Goal: Find specific page/section: Find specific page/section

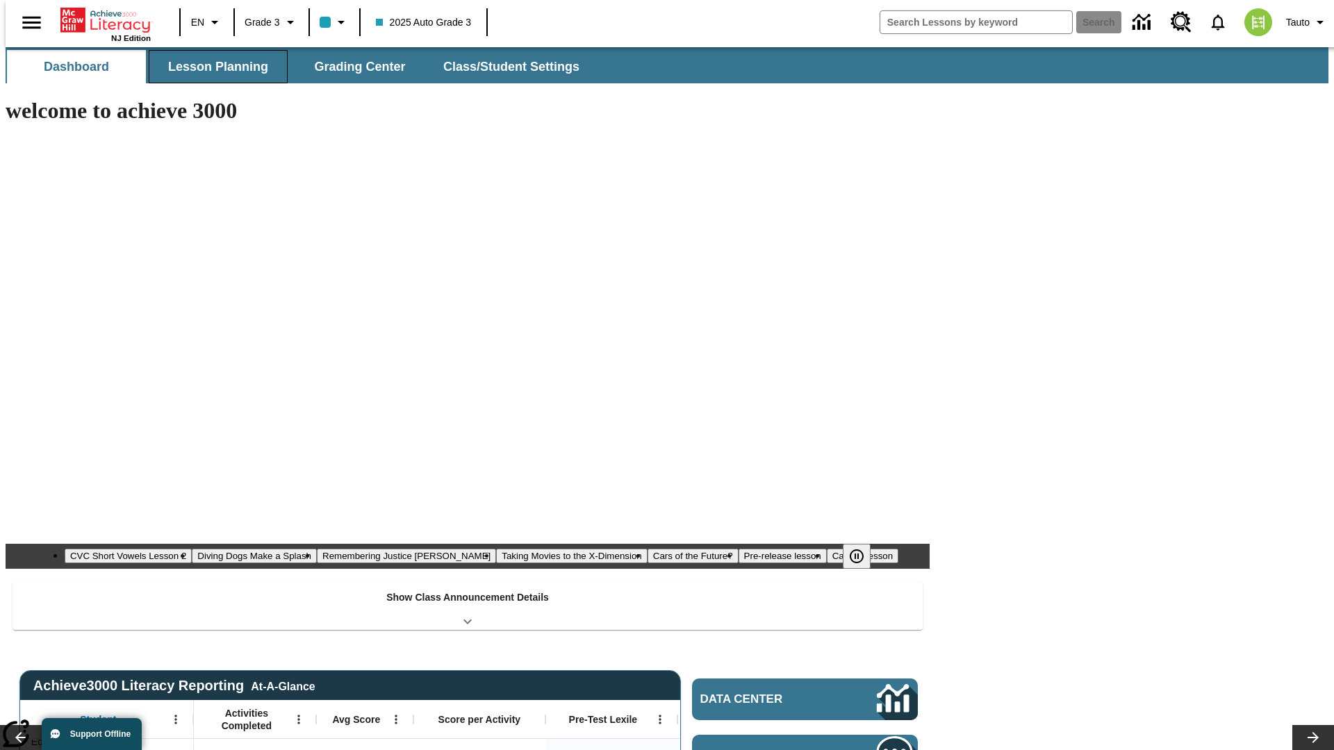
click at [213, 67] on button "Lesson Planning" at bounding box center [218, 66] width 139 height 33
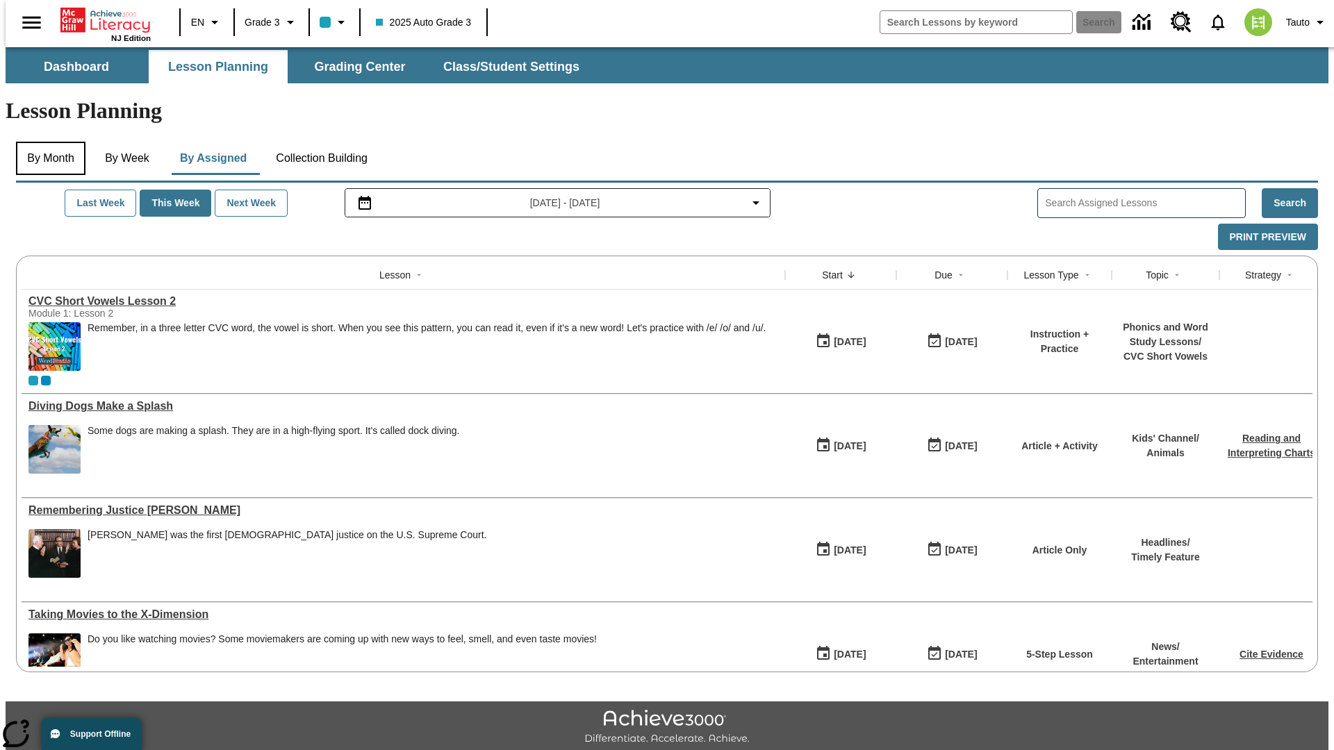
click at [47, 142] on button "By Month" at bounding box center [50, 158] width 69 height 33
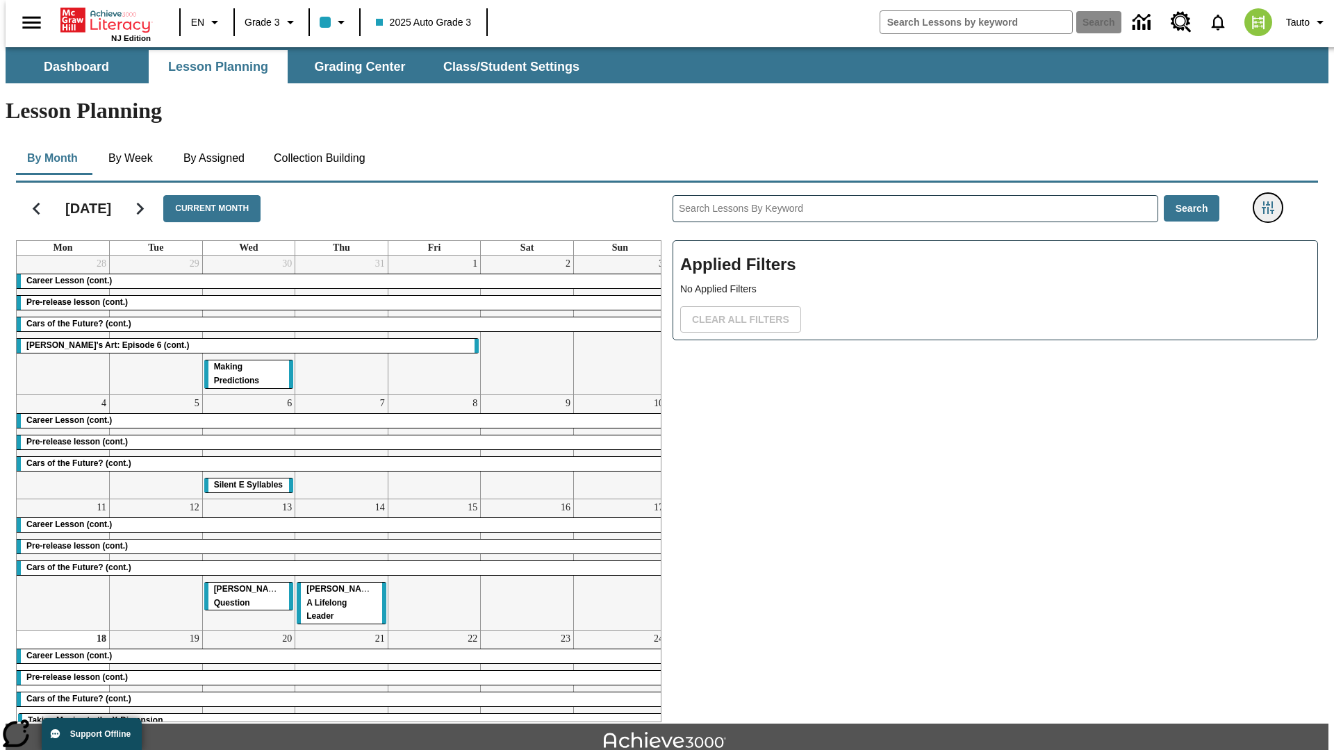
click at [1272, 202] on icon "Filters Side menu" at bounding box center [1268, 208] width 13 height 13
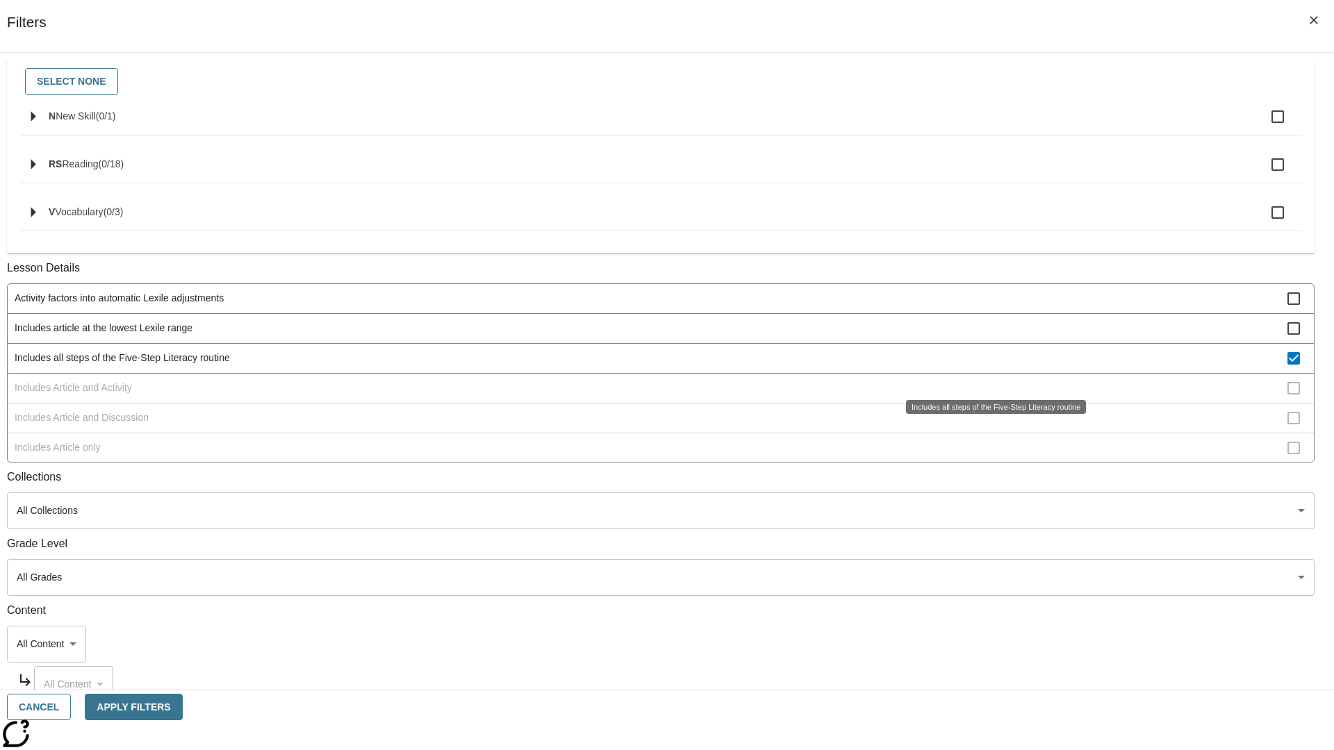
click at [991, 366] on span "Includes all steps of the Five-Step Literacy routine" at bounding box center [651, 358] width 1273 height 15
checkbox input "false"
click at [991, 395] on span "Includes Article and Activity" at bounding box center [651, 388] width 1273 height 15
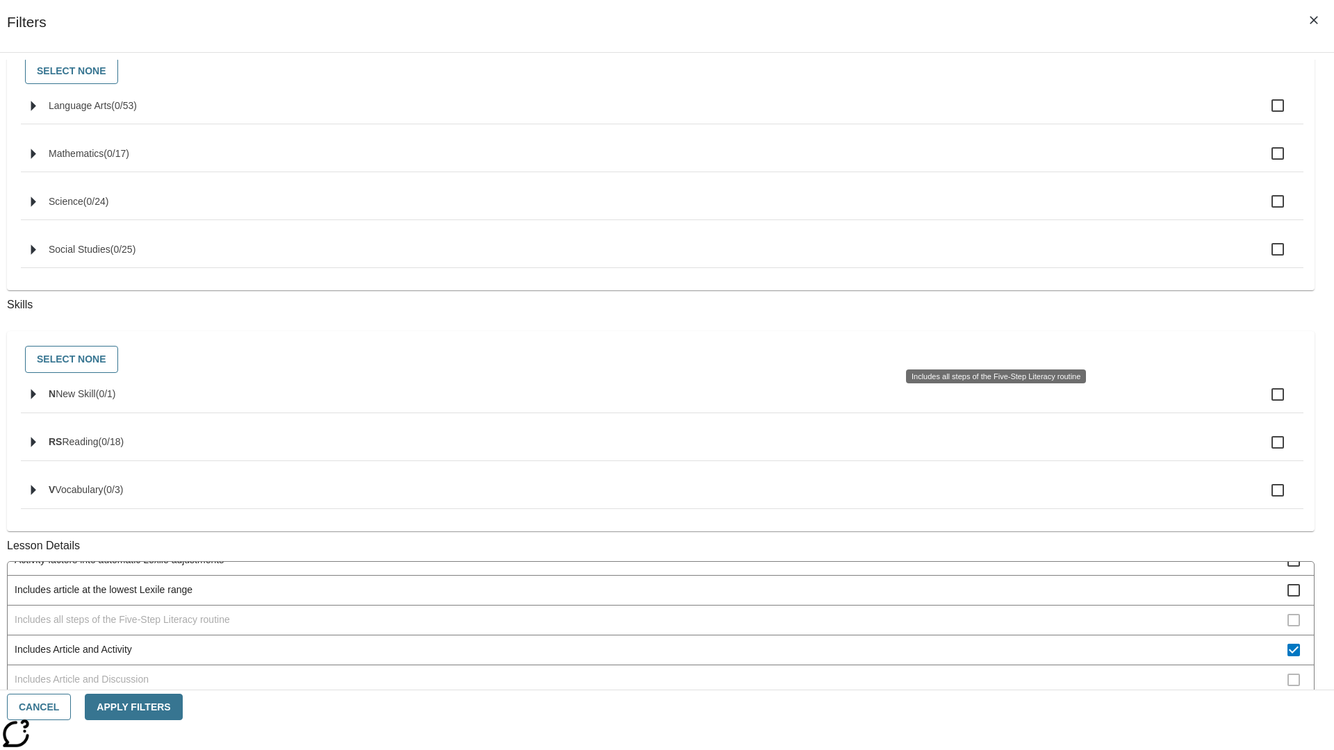
scroll to position [560, 0]
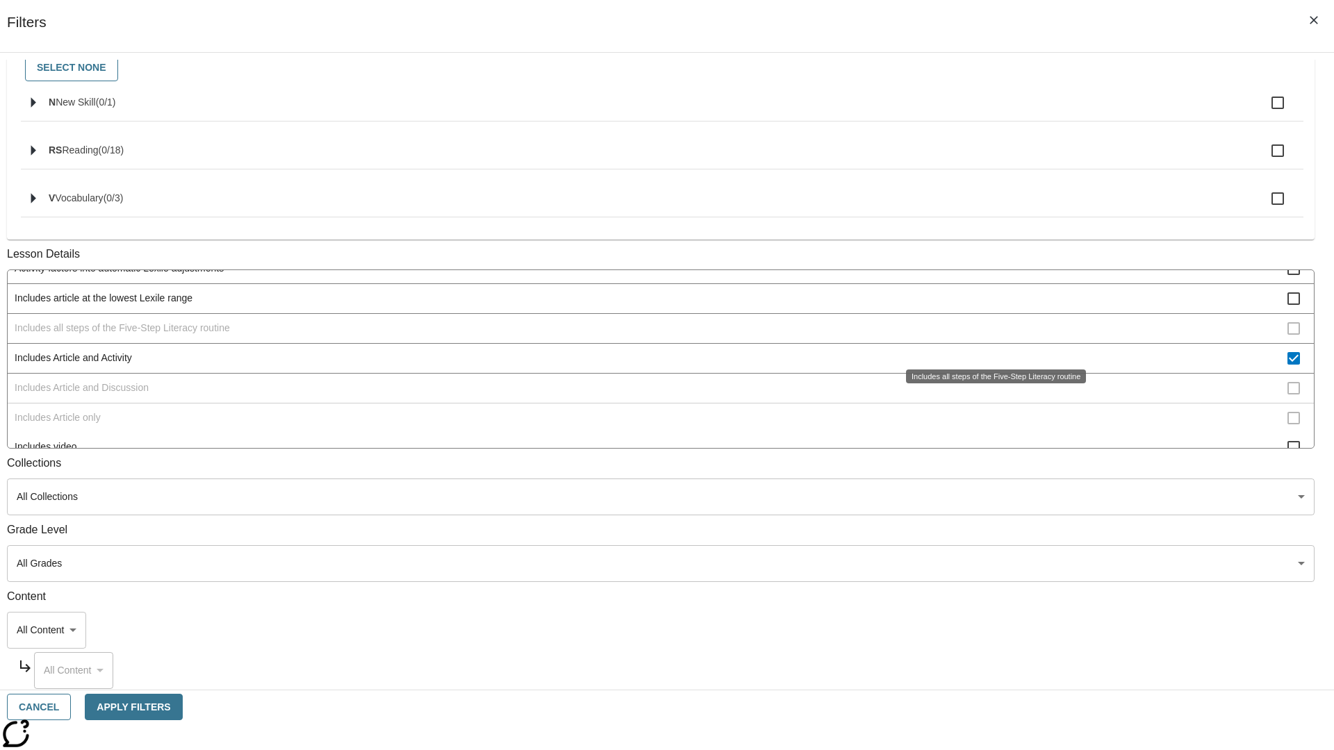
click at [990, 351] on span "Includes Article and Activity" at bounding box center [651, 358] width 1273 height 15
checkbox input "false"
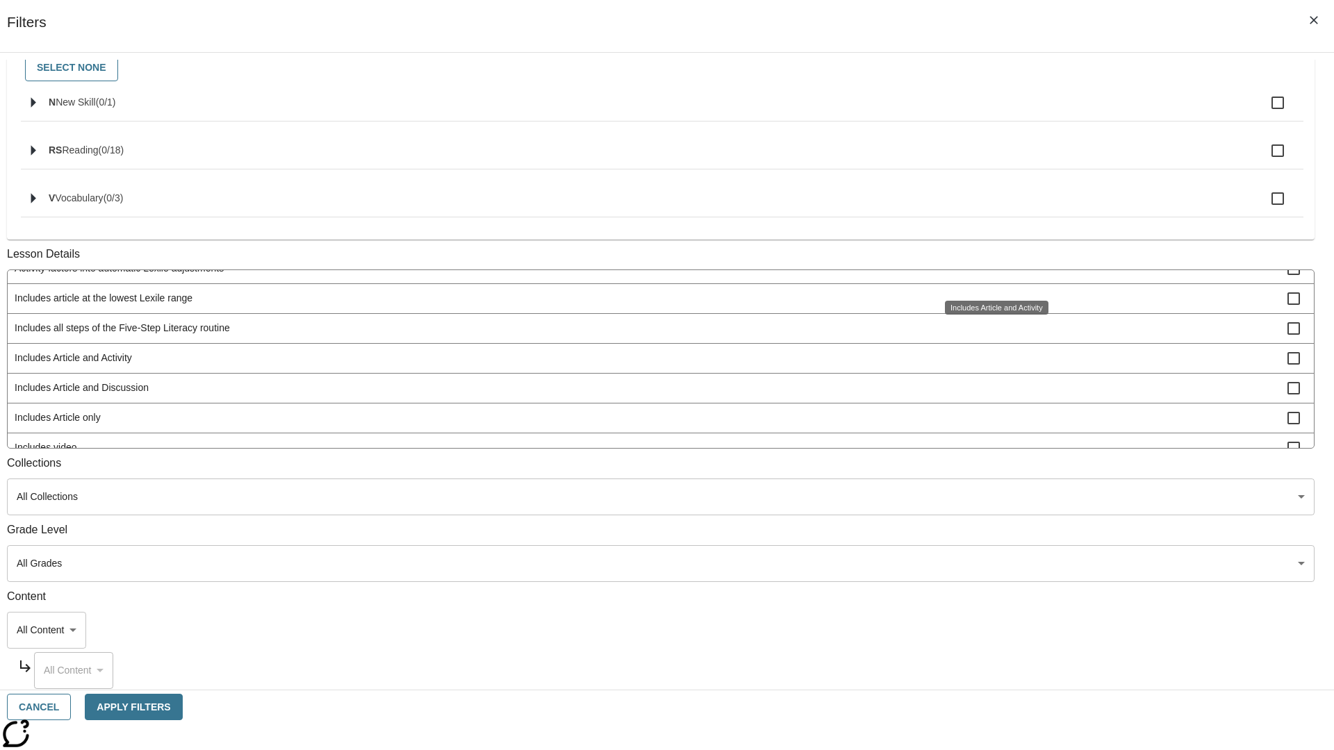
scroll to position [578, 1]
click at [991, 311] on span "Includes Article and Discussion" at bounding box center [651, 304] width 1273 height 15
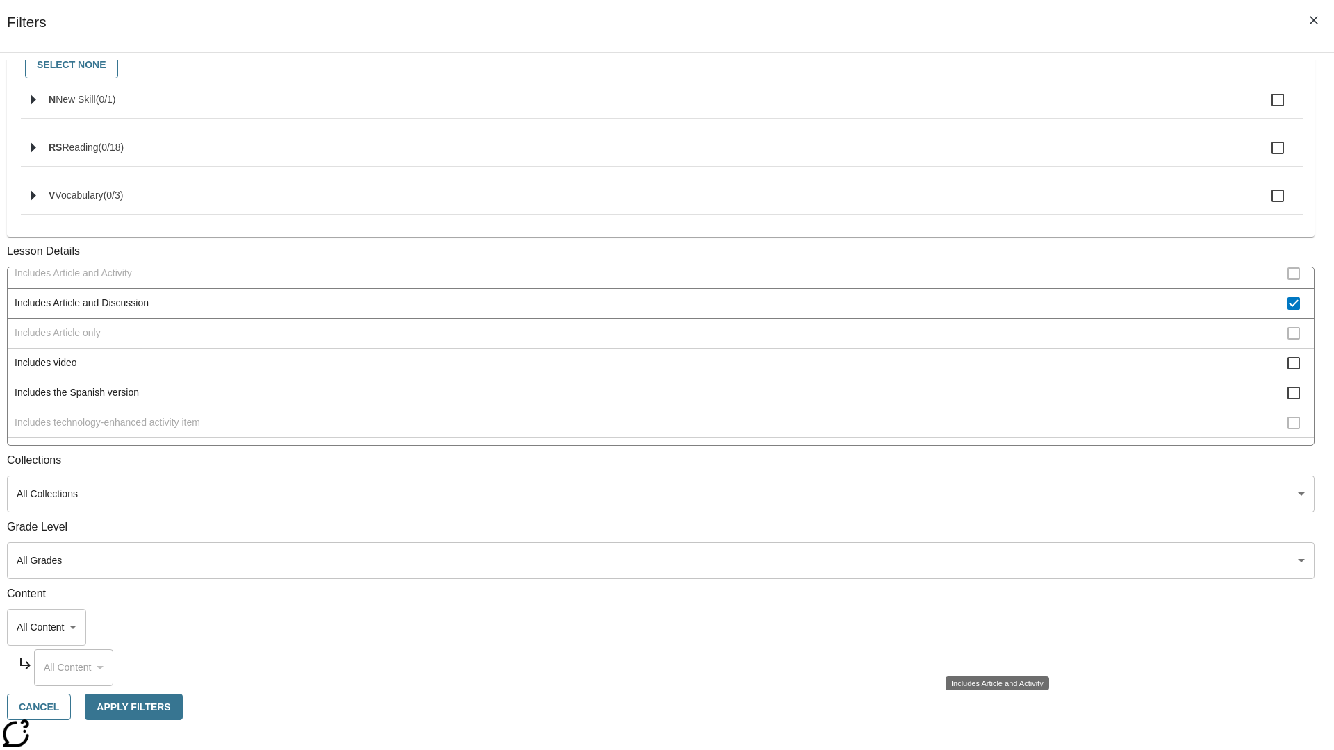
scroll to position [0, 0]
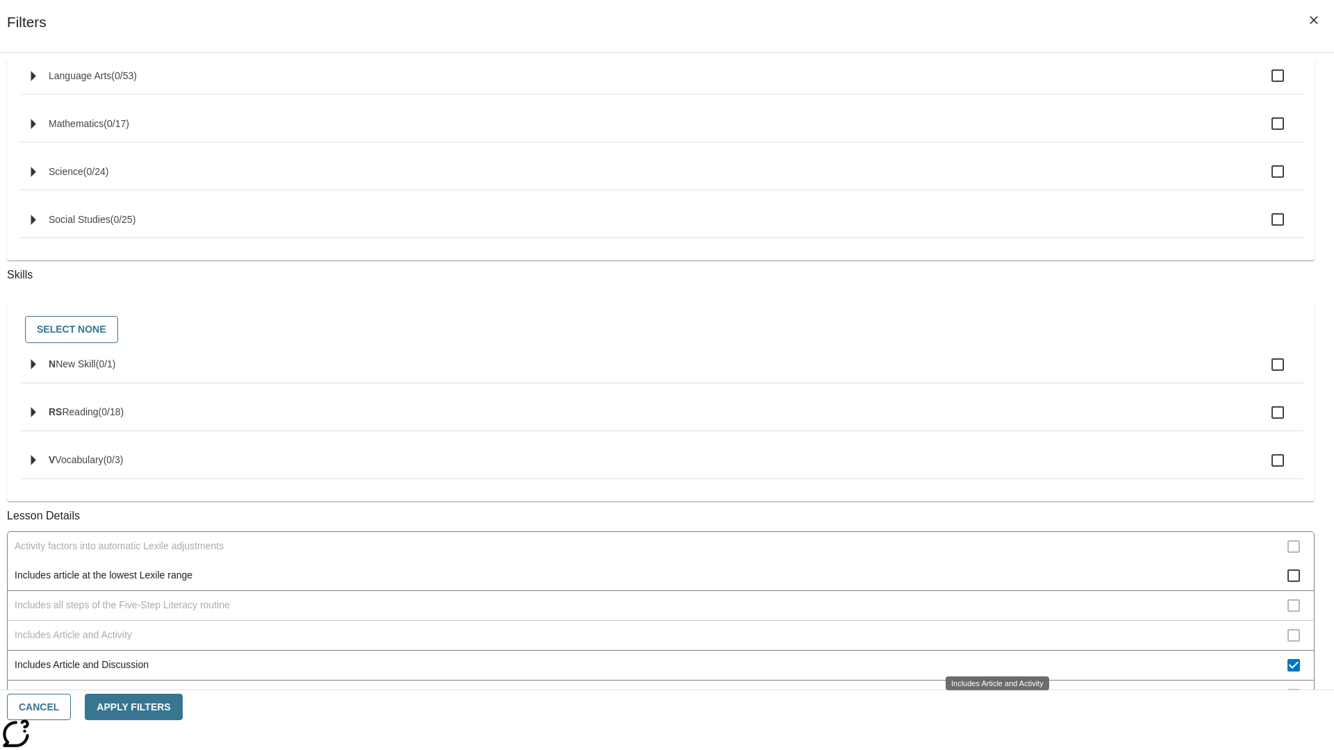
click at [991, 658] on span "Includes Article and Discussion" at bounding box center [651, 665] width 1273 height 15
checkbox input "false"
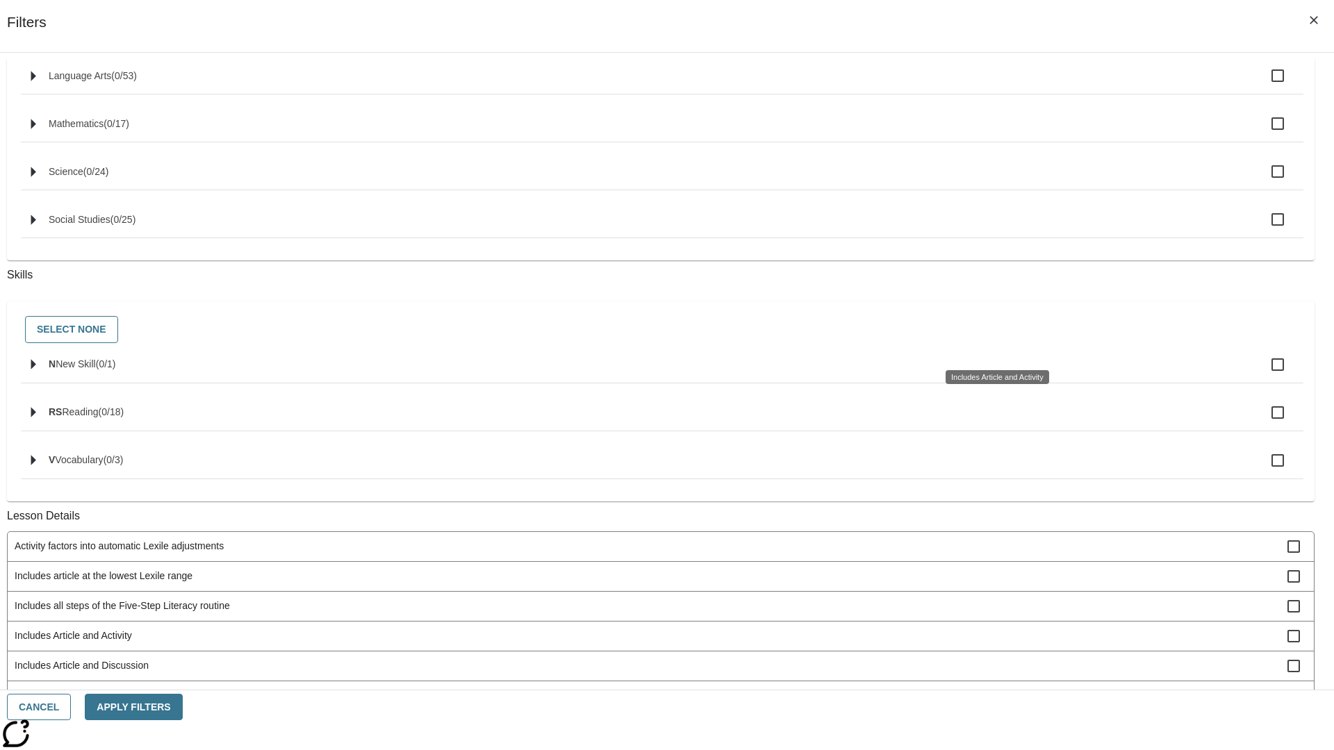
scroll to position [560, 0]
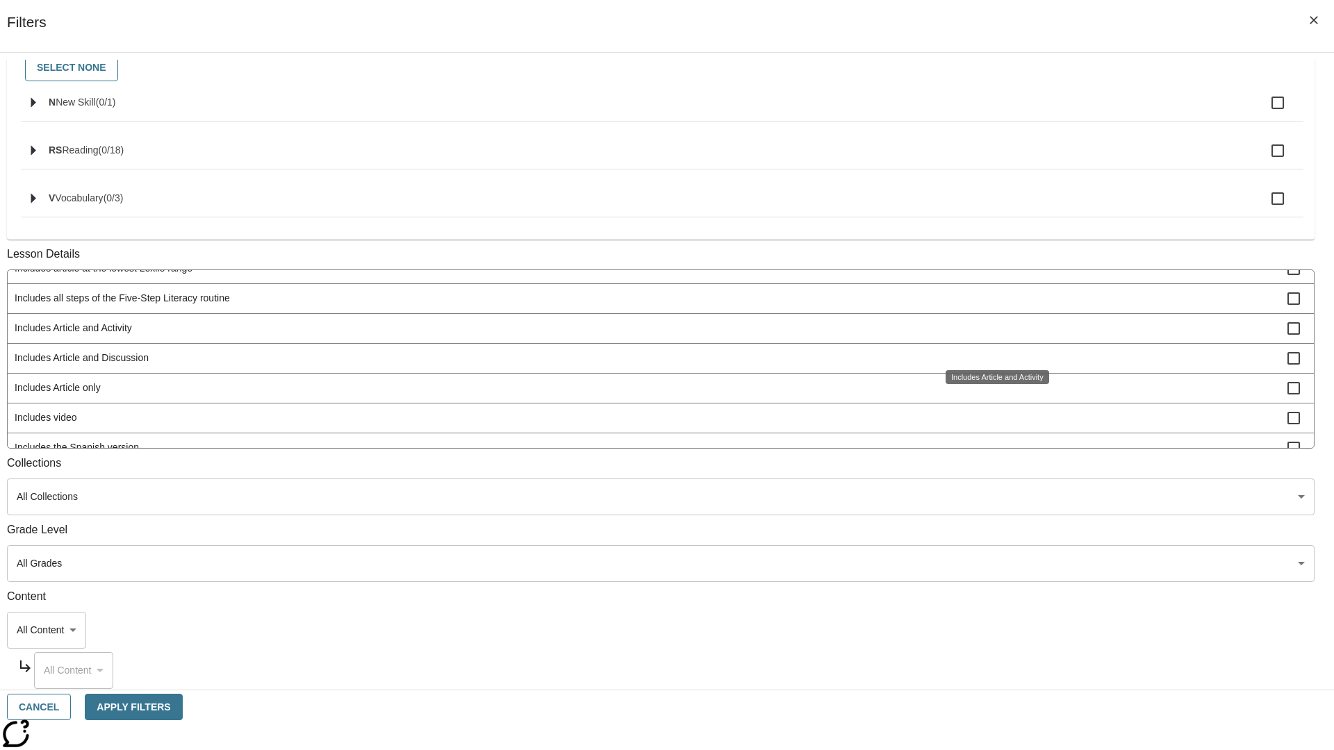
click at [991, 395] on span "Includes Article only" at bounding box center [651, 388] width 1273 height 15
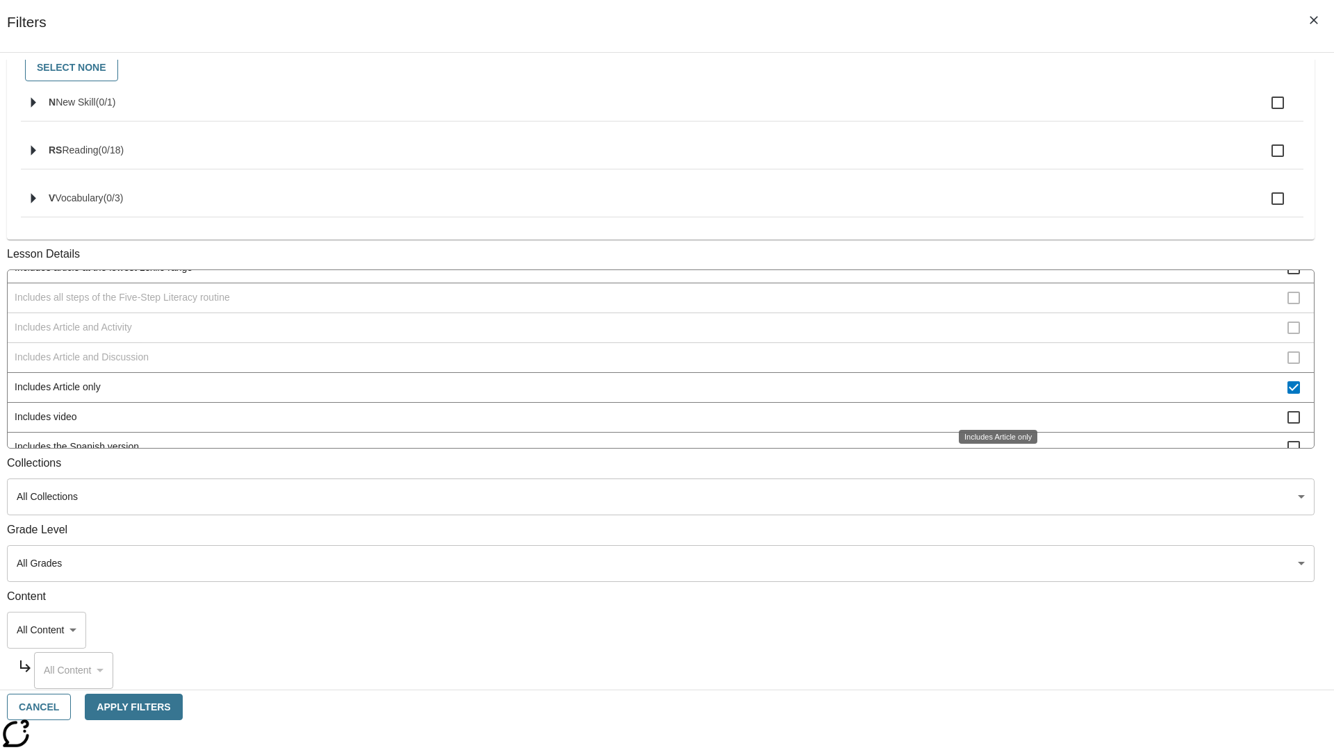
scroll to position [45, 0]
click at [991, 395] on span "Includes Article only" at bounding box center [651, 388] width 1273 height 15
checkbox input "false"
